Goal: Task Accomplishment & Management: Complete application form

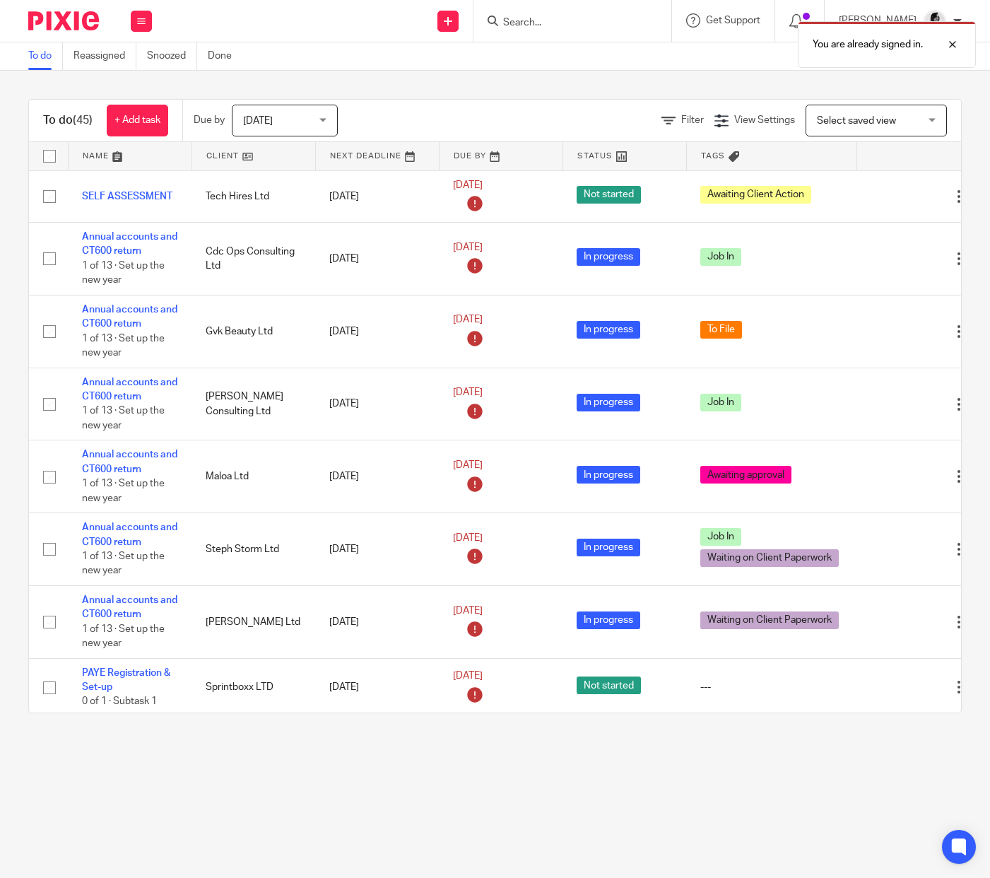
click at [547, 23] on div "You are already signed in." at bounding box center [735, 41] width 481 height 54
click at [542, 22] on div "You are already signed in." at bounding box center [735, 41] width 481 height 54
click at [953, 42] on div at bounding box center [942, 44] width 38 height 17
click at [559, 20] on input "Search" at bounding box center [565, 23] width 127 height 13
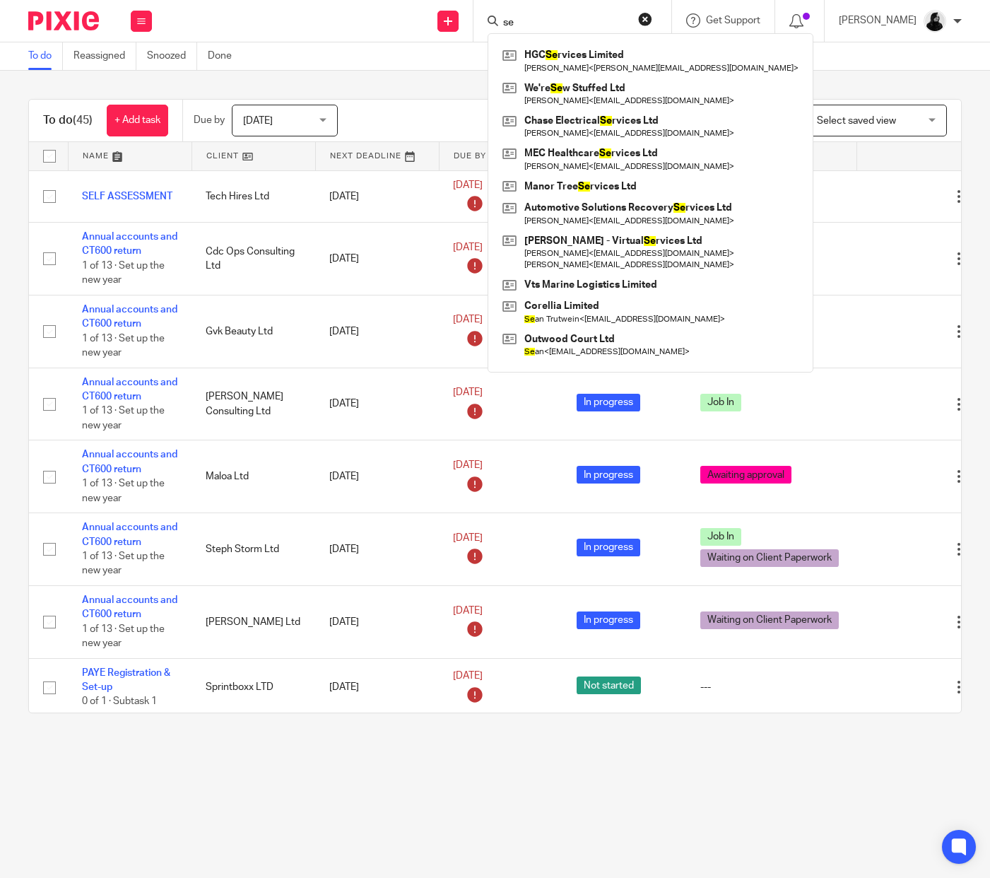
type input "s"
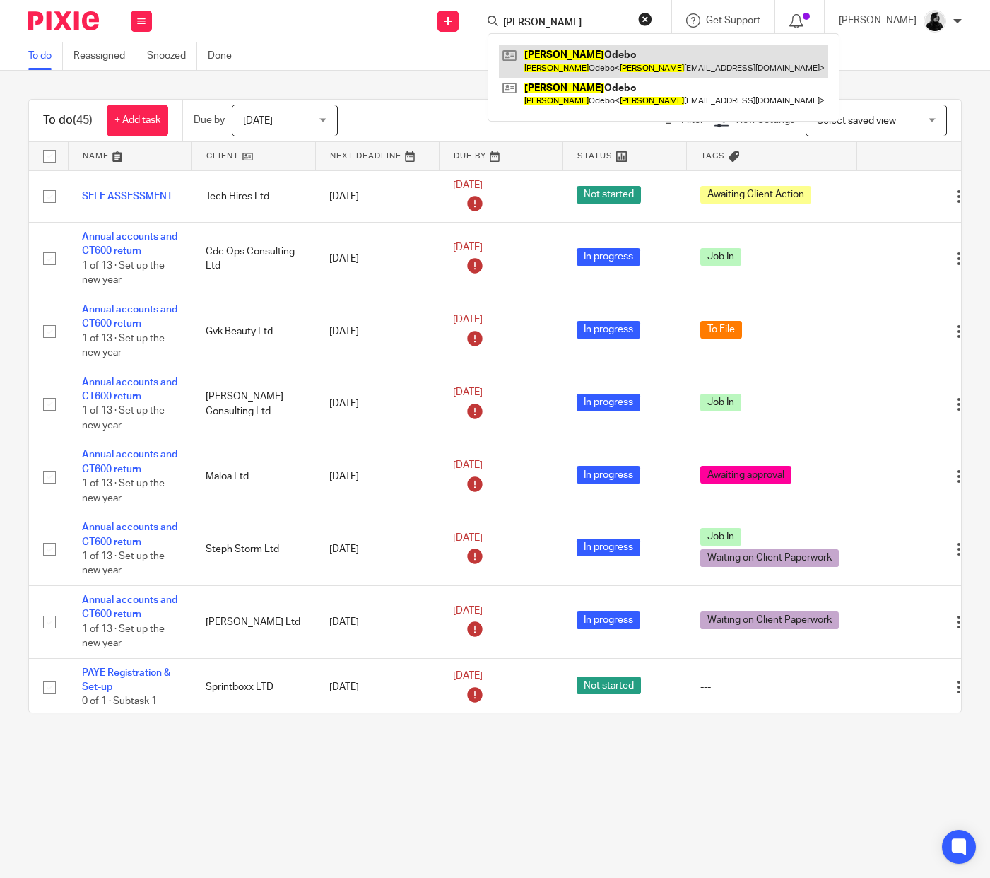
type input "esther"
click at [567, 63] on link at bounding box center [663, 61] width 329 height 33
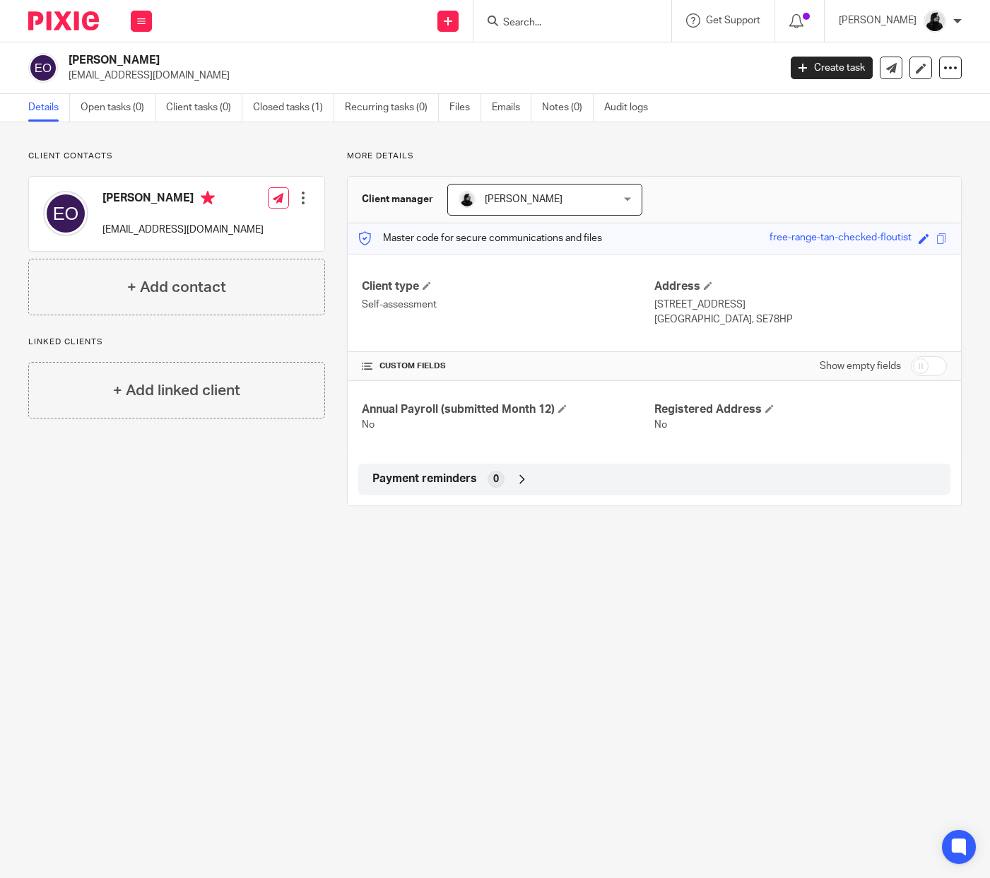
click at [572, 18] on input "Search" at bounding box center [565, 23] width 127 height 13
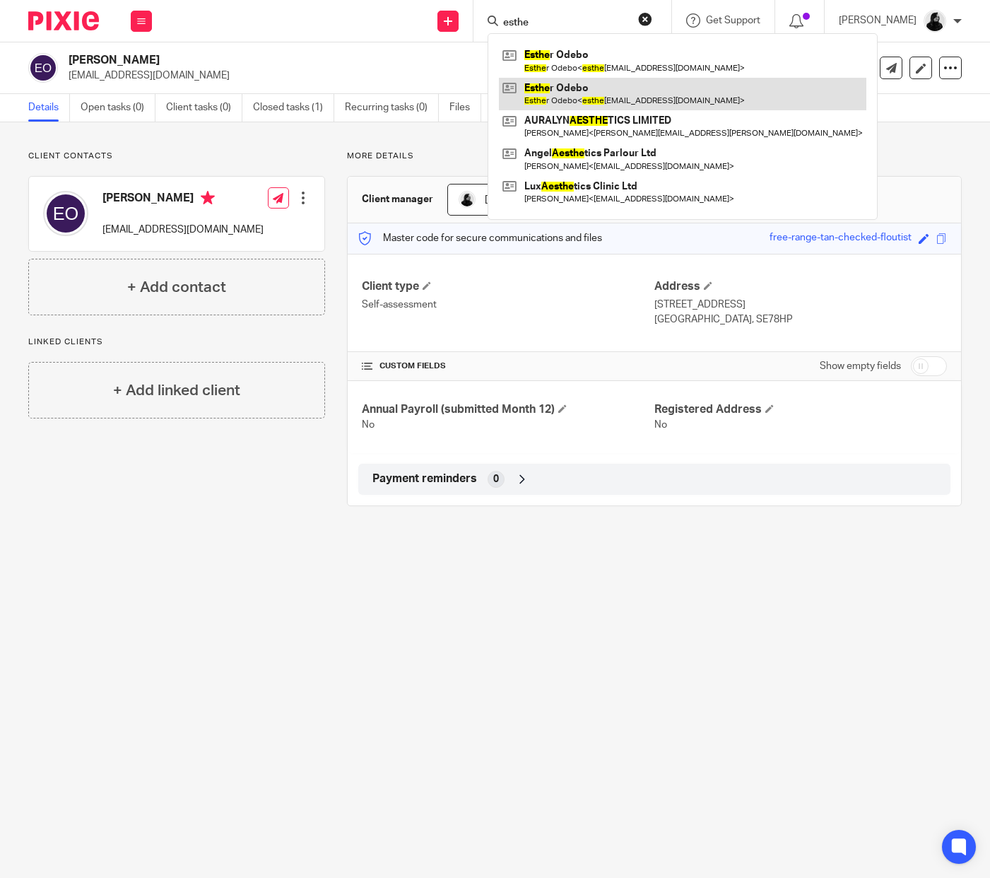
type input "esthe"
click at [582, 92] on link at bounding box center [683, 94] width 368 height 33
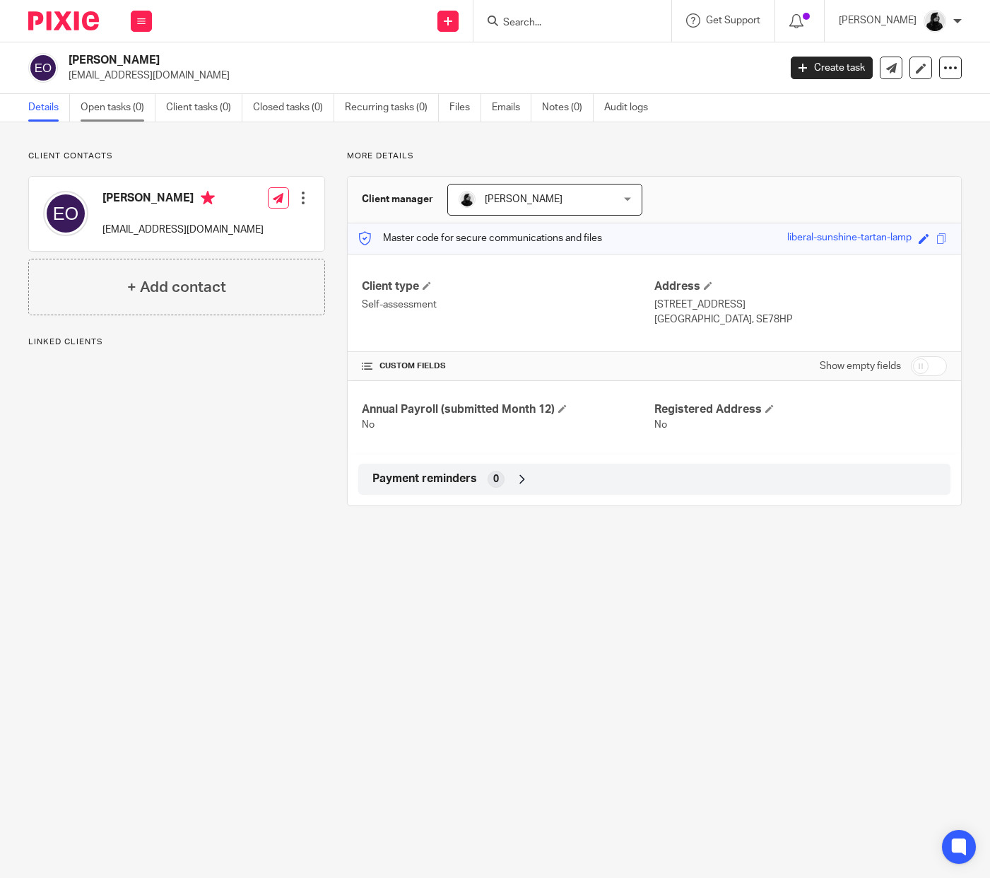
click at [102, 116] on link "Open tasks (0)" at bounding box center [118, 108] width 75 height 28
click at [151, 110] on link "Open tasks (0)" at bounding box center [118, 108] width 75 height 28
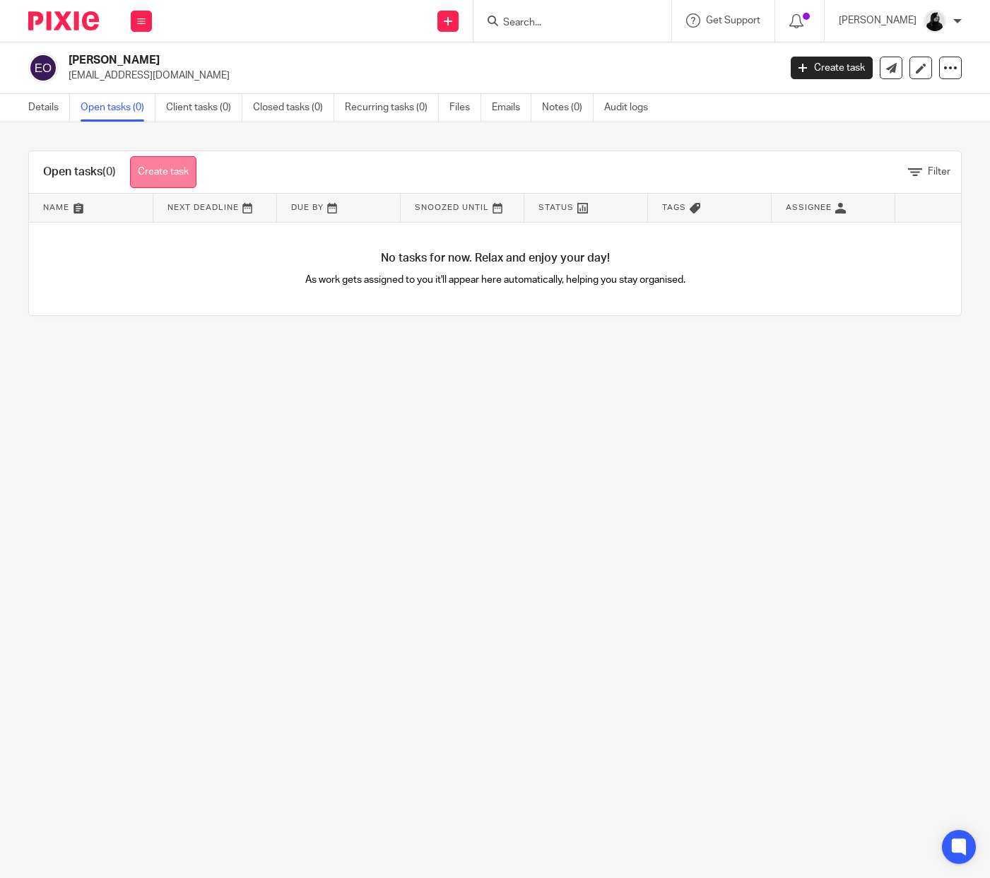
click at [146, 173] on link "Create task" at bounding box center [163, 172] width 66 height 32
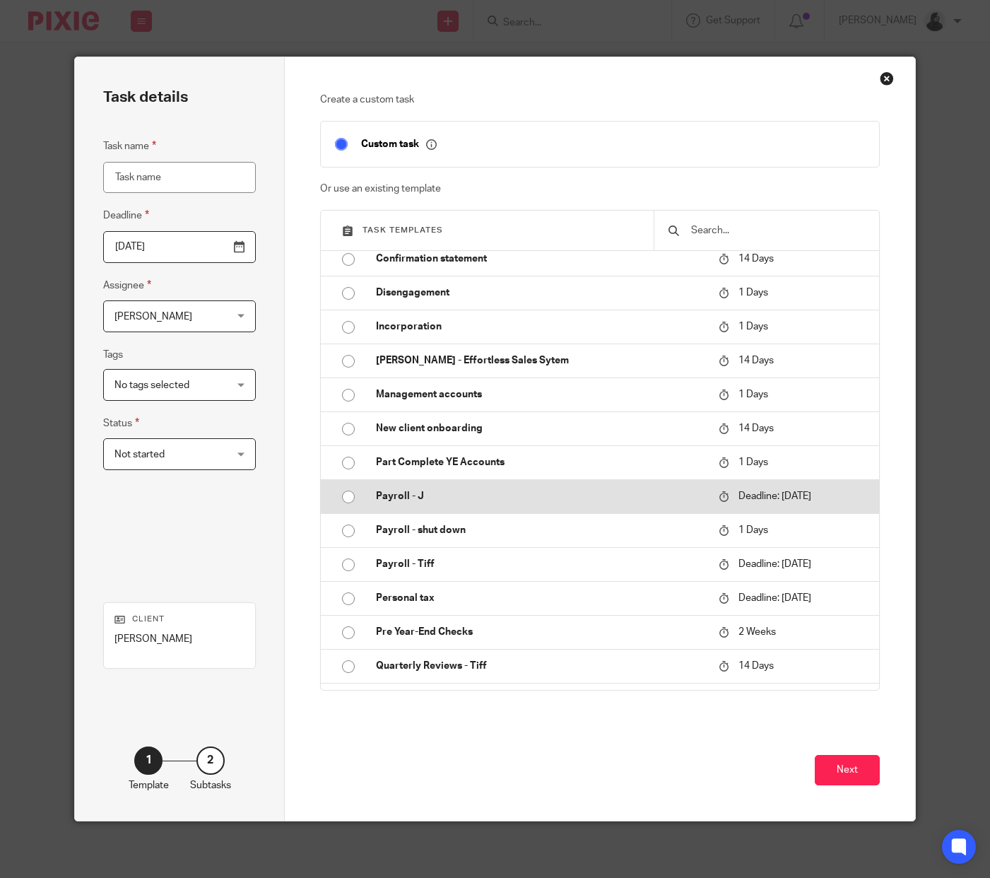
scroll to position [242, 0]
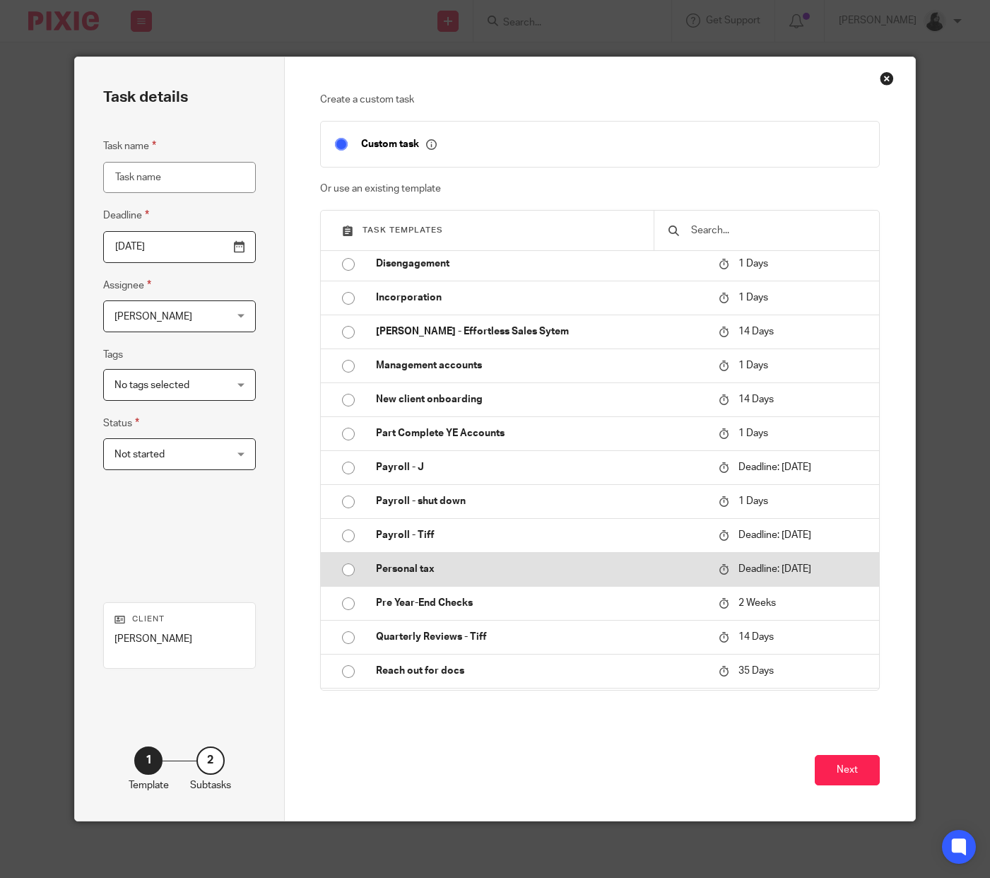
click at [461, 576] on p "Personal tax" at bounding box center [540, 569] width 329 height 14
type input "2026-01-31"
type input "Personal tax"
checkbox input "false"
radio input "true"
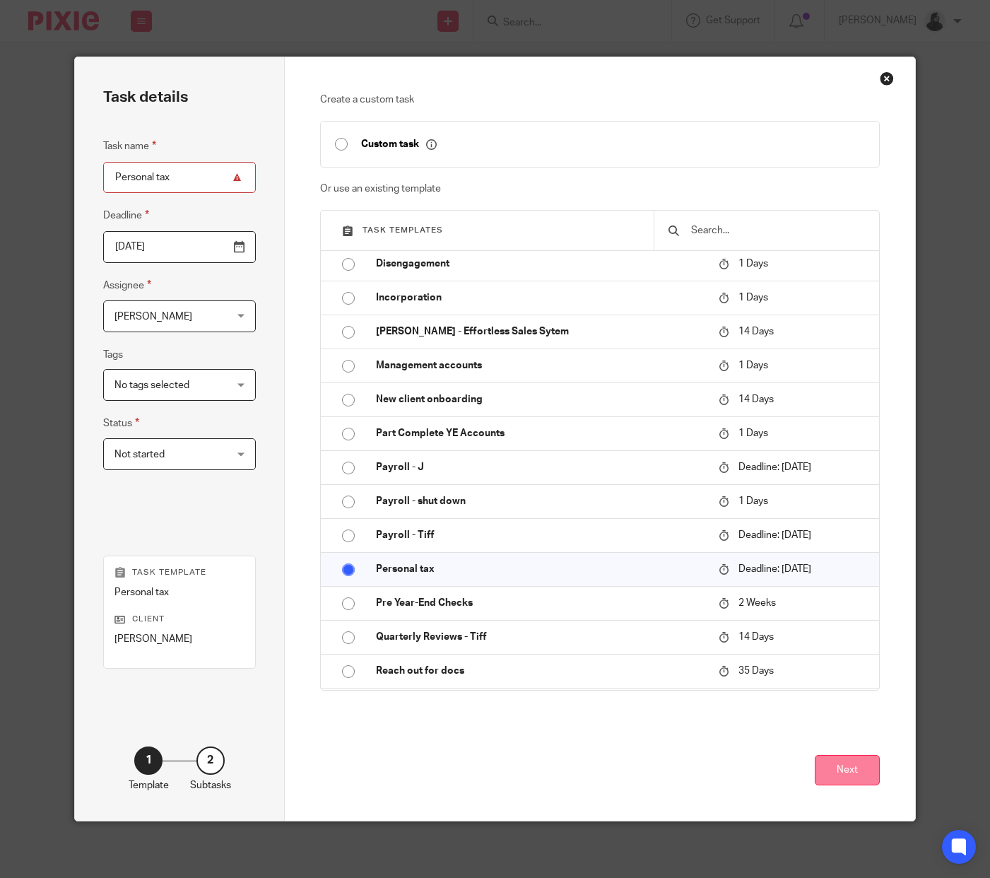
click at [869, 776] on button "Next" at bounding box center [847, 770] width 65 height 30
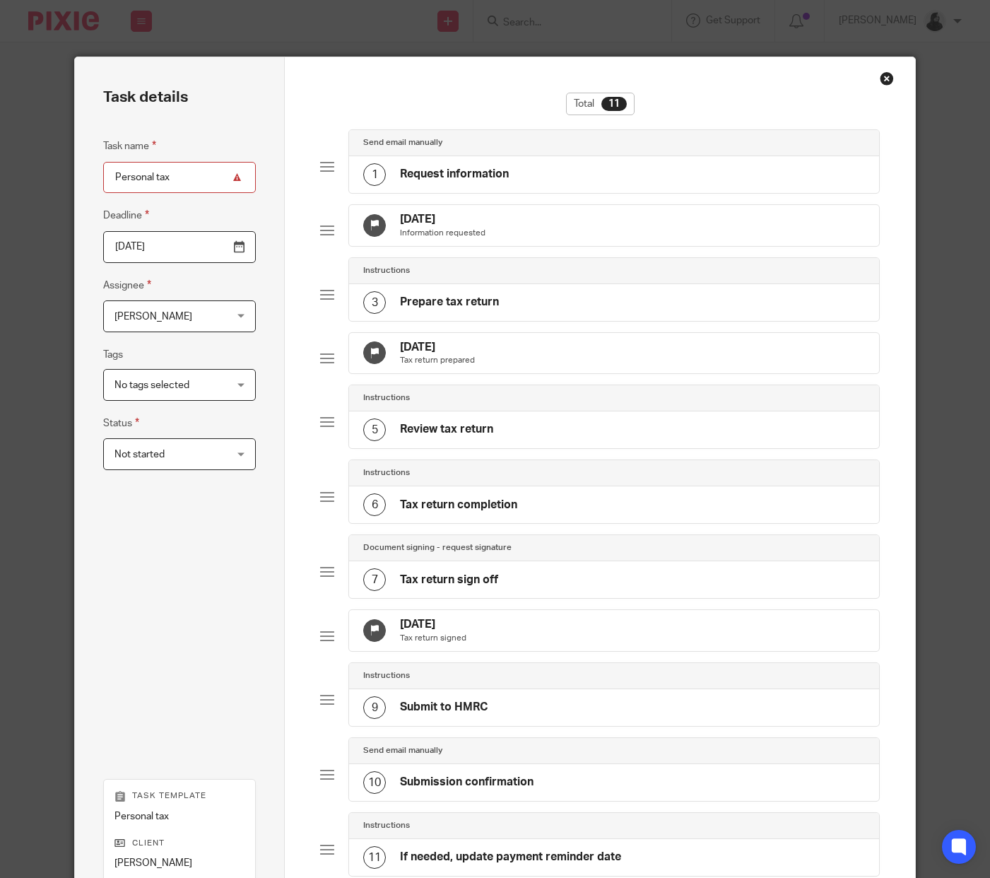
scroll to position [258, 0]
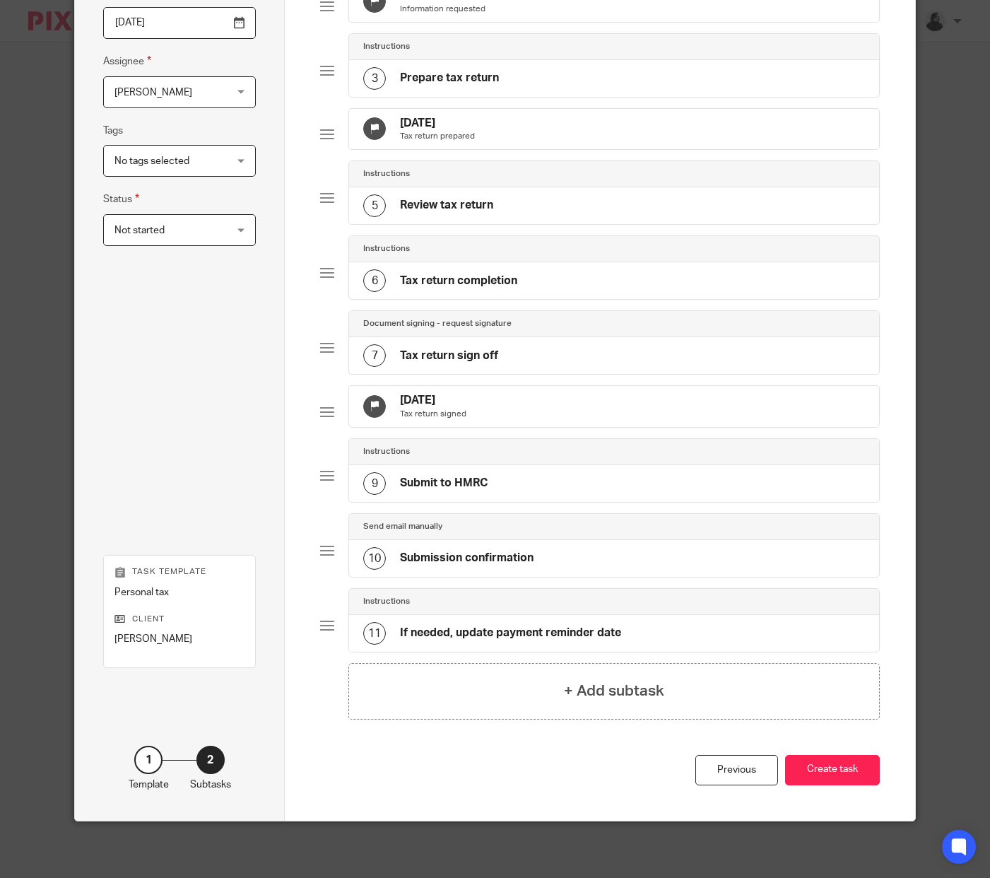
click at [834, 789] on div "Previous Create task" at bounding box center [600, 788] width 560 height 66
click at [831, 782] on button "Create task" at bounding box center [832, 770] width 95 height 30
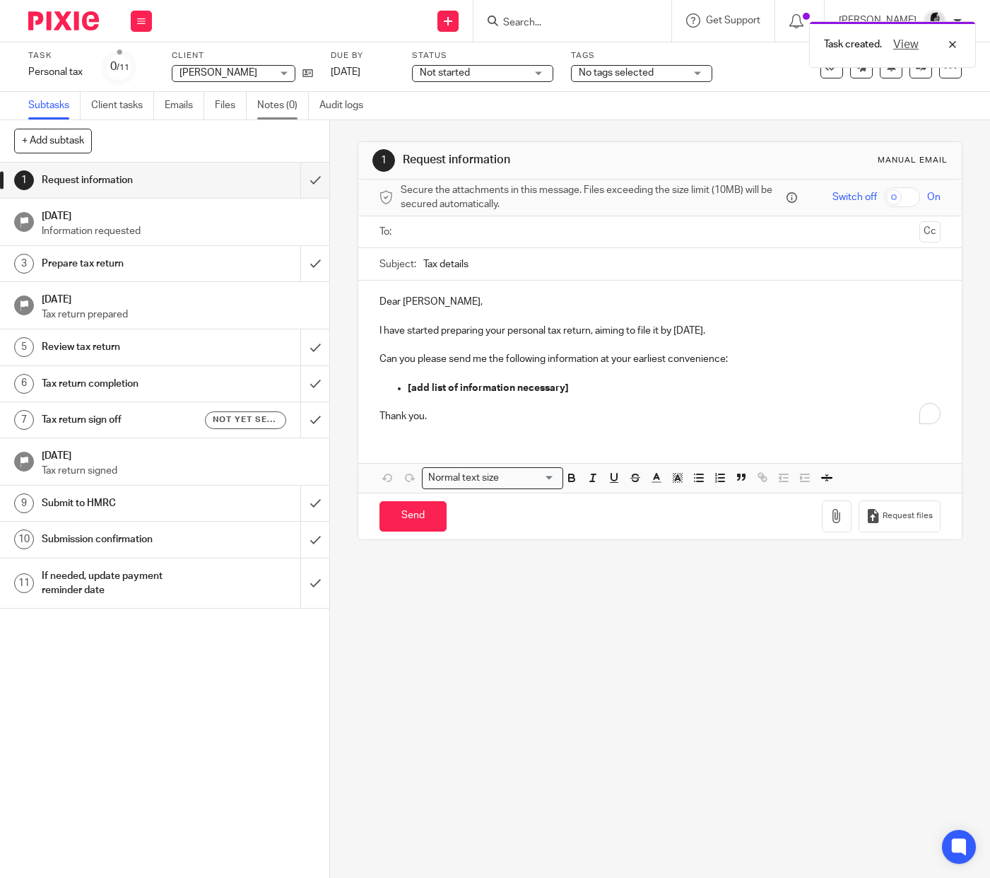
click at [294, 102] on link "Notes (0)" at bounding box center [283, 106] width 52 height 28
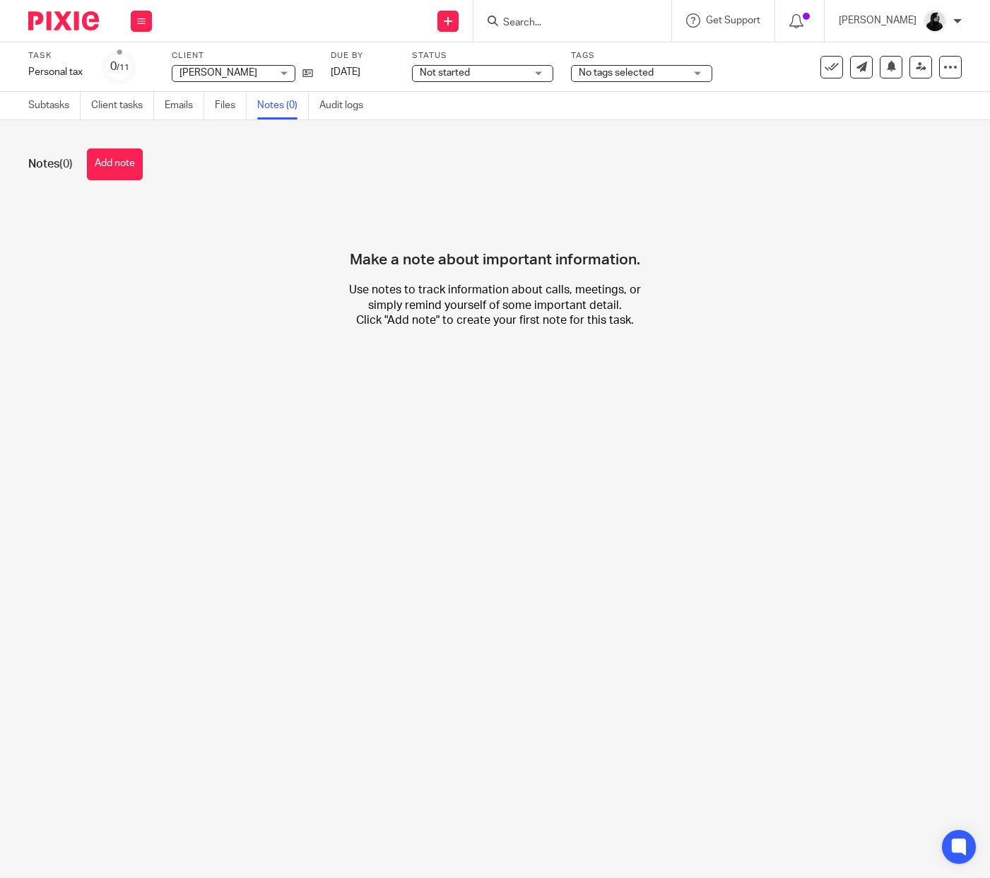
click at [168, 177] on div "Notes (0) Add note" at bounding box center [495, 164] width 934 height 32
click at [100, 162] on button "Add note" at bounding box center [115, 164] width 56 height 32
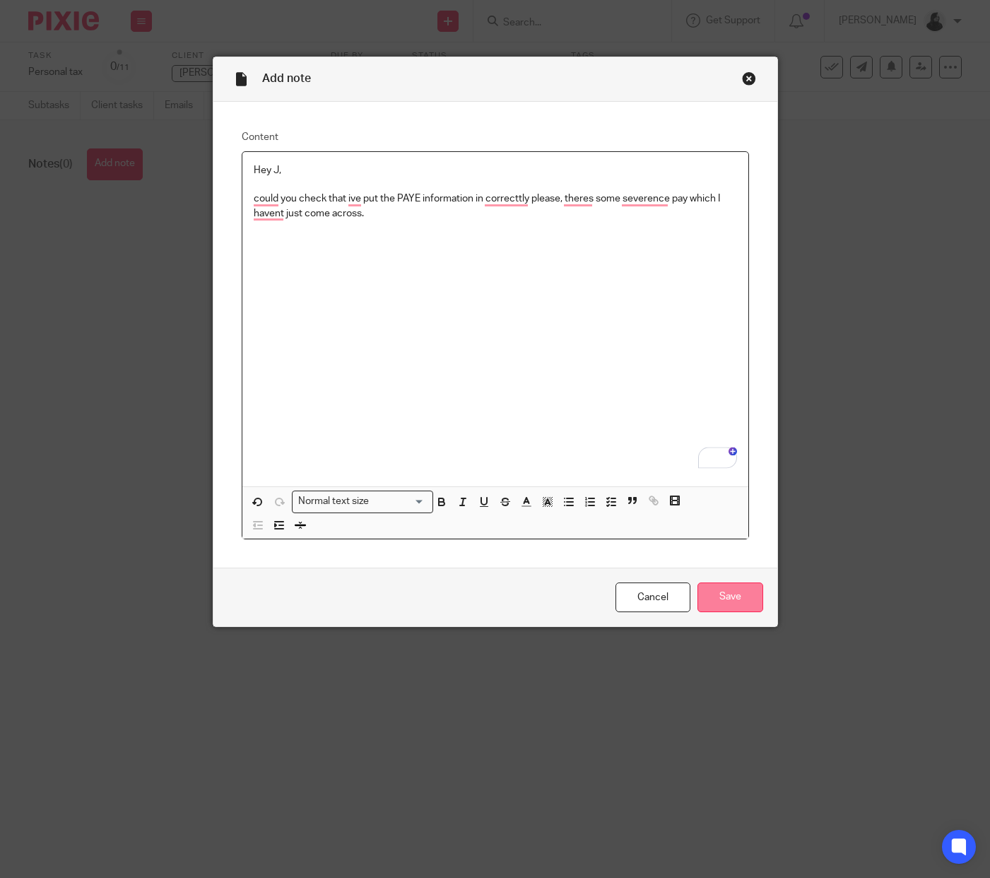
click at [720, 601] on input "Save" at bounding box center [731, 597] width 66 height 30
